Goal: Find specific page/section: Find specific page/section

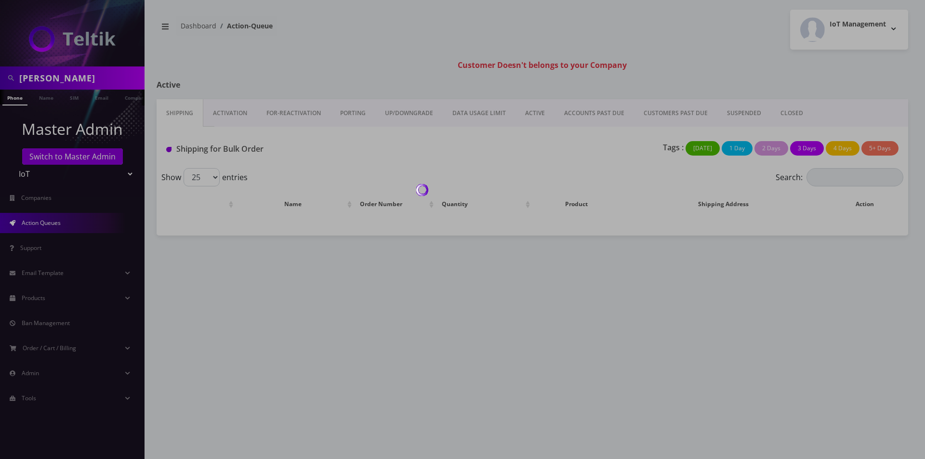
click at [75, 74] on div at bounding box center [462, 229] width 925 height 459
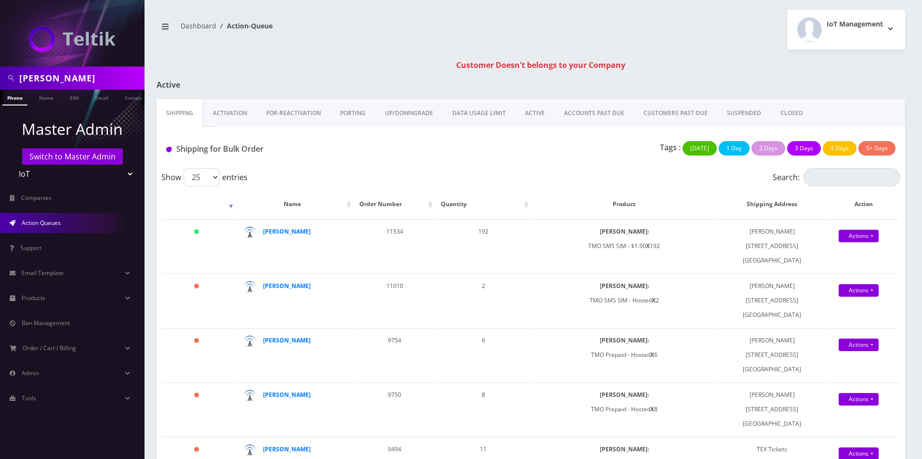
click at [73, 77] on input "[PERSON_NAME]" at bounding box center [80, 78] width 123 height 18
paste input "89010303300113806294"
type input "89010303300113806294"
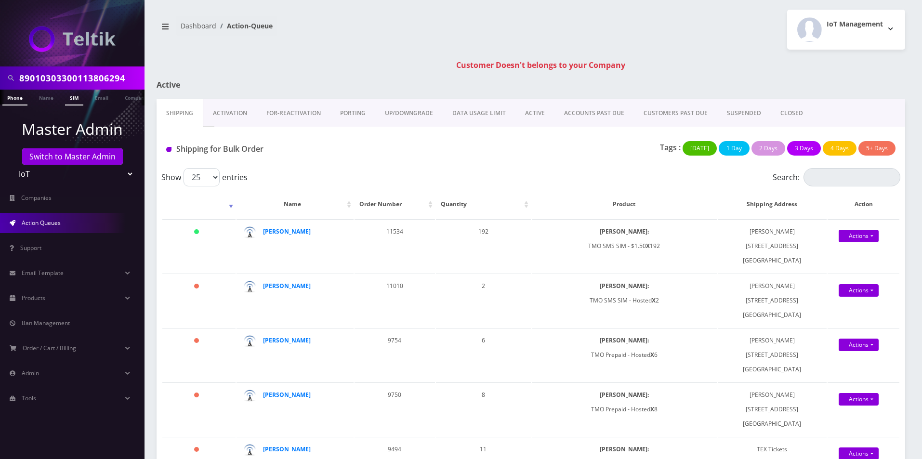
click at [73, 96] on link "SIM" at bounding box center [74, 98] width 18 height 16
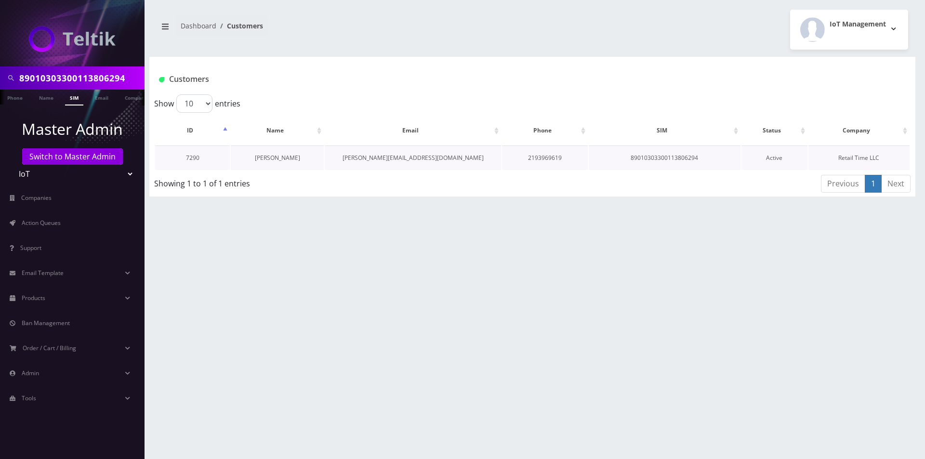
click at [294, 159] on link "[PERSON_NAME]" at bounding box center [277, 158] width 45 height 8
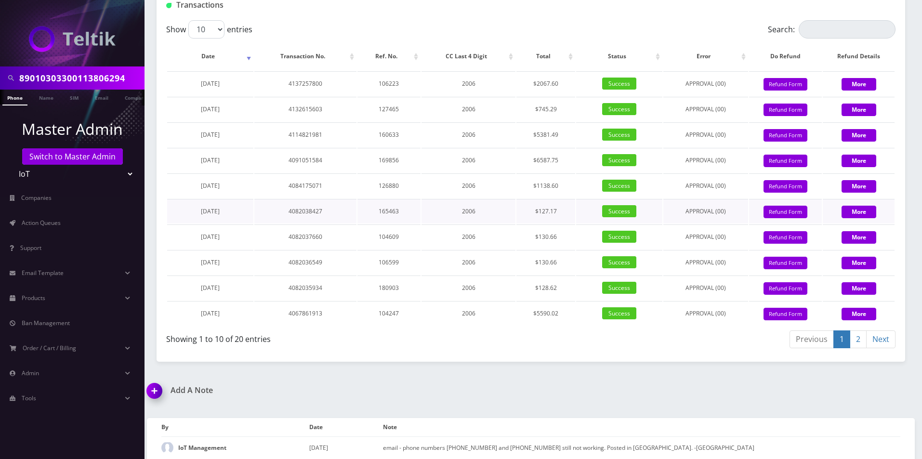
scroll to position [1367, 0]
